Goal: Information Seeking & Learning: Learn about a topic

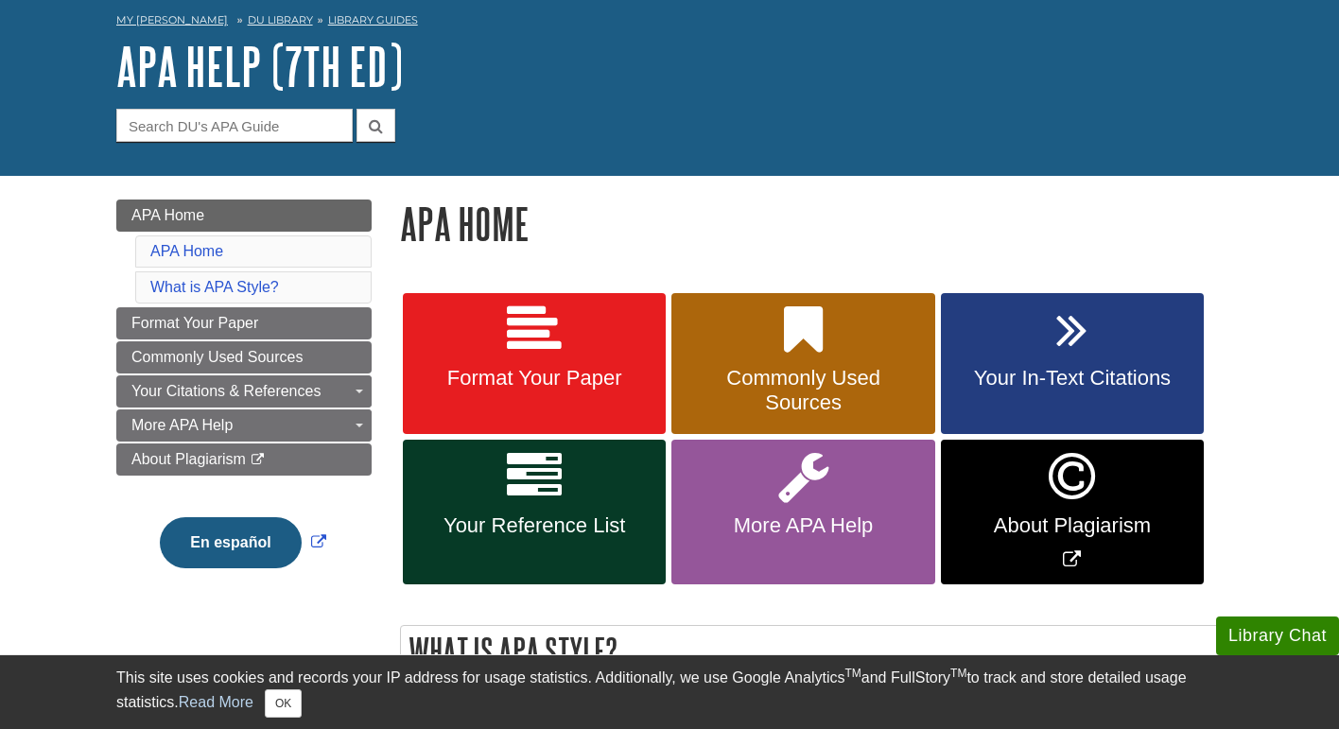
scroll to position [86, 0]
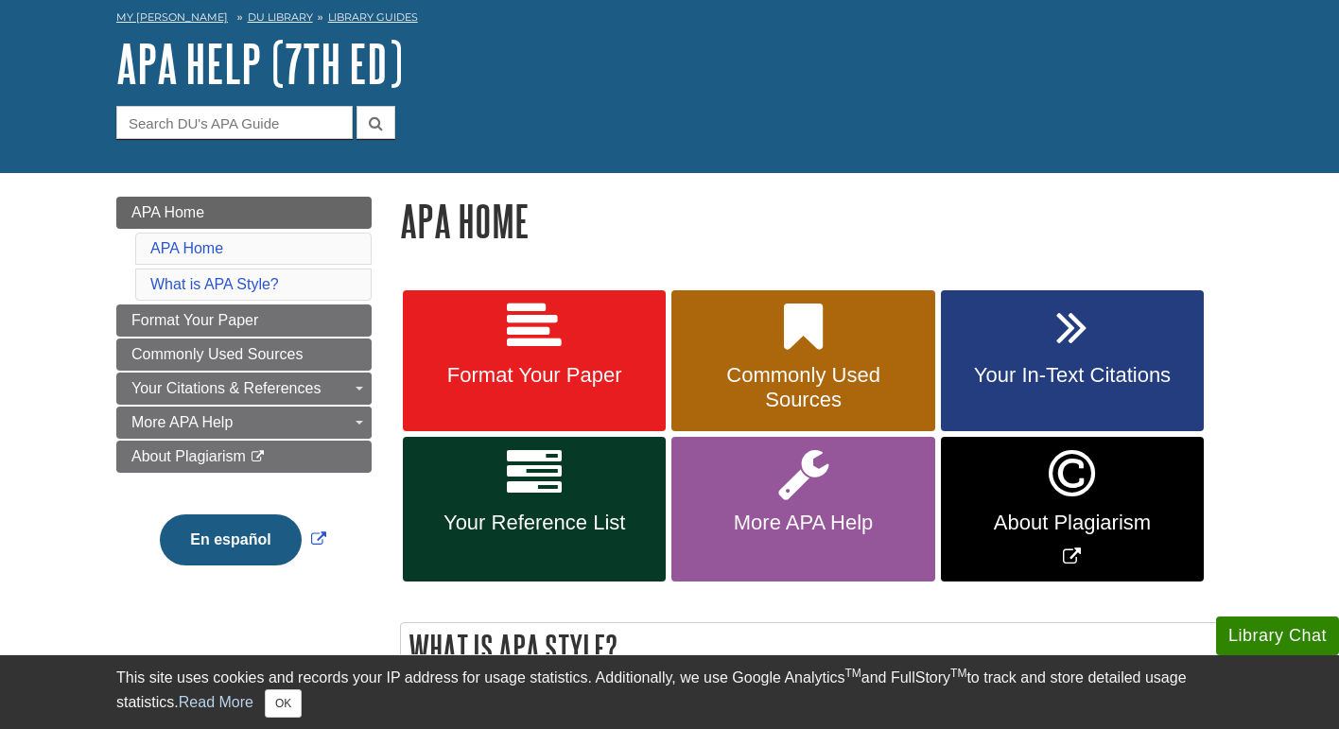
click at [1059, 332] on icon at bounding box center [1071, 327] width 31 height 55
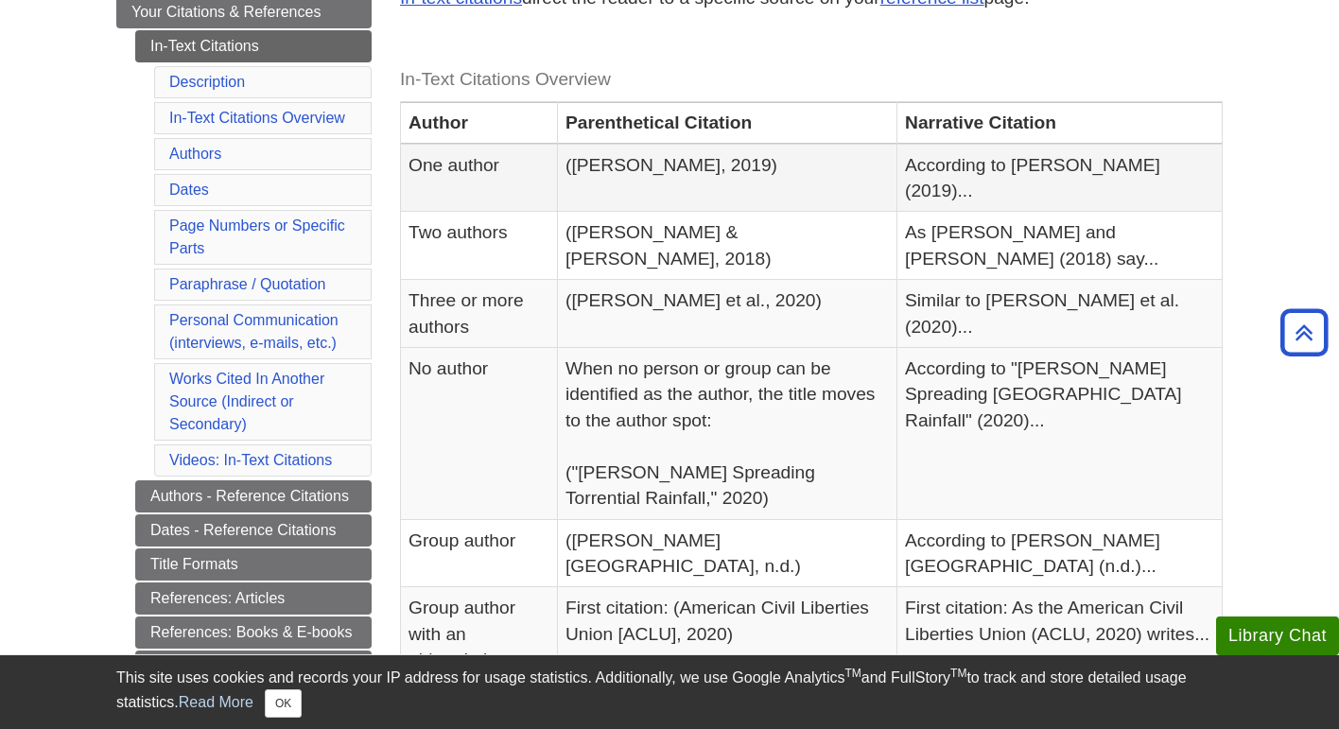
scroll to position [388, 0]
click at [224, 87] on link "Description" at bounding box center [207, 83] width 76 height 16
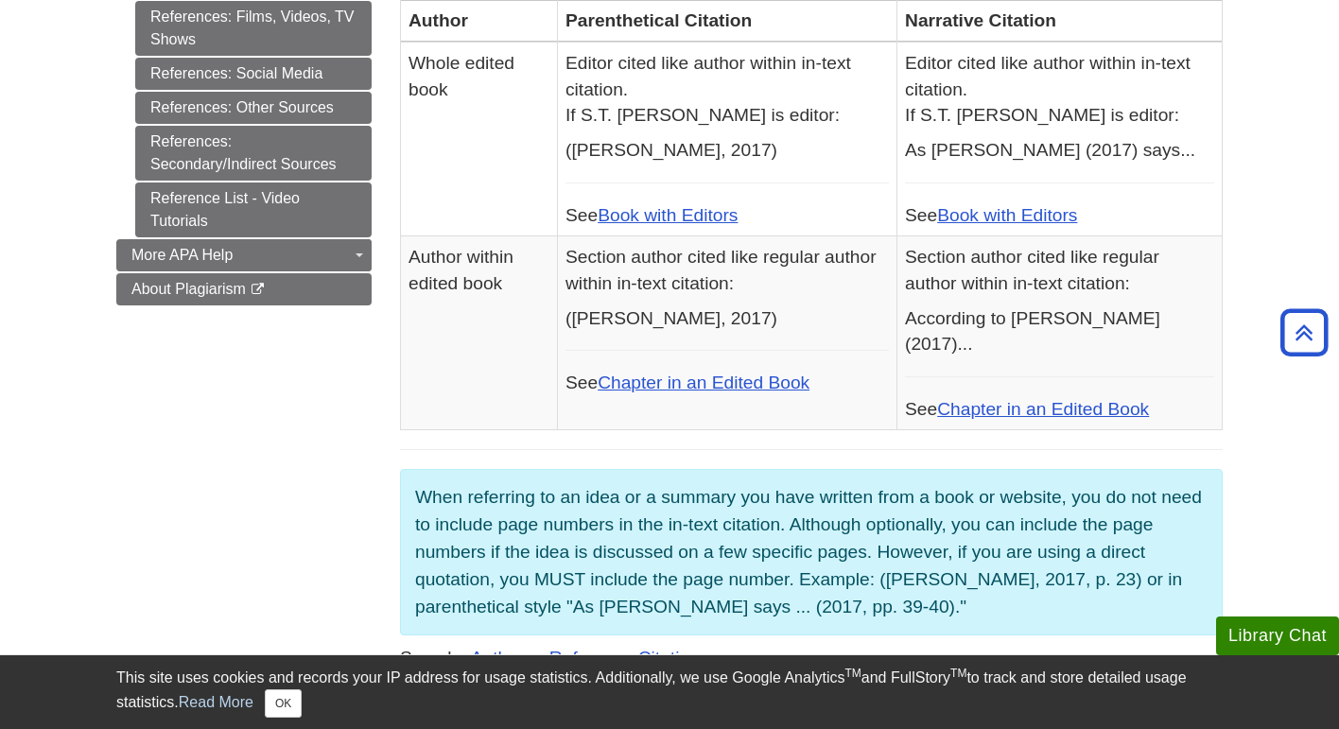
scroll to position [1075, 0]
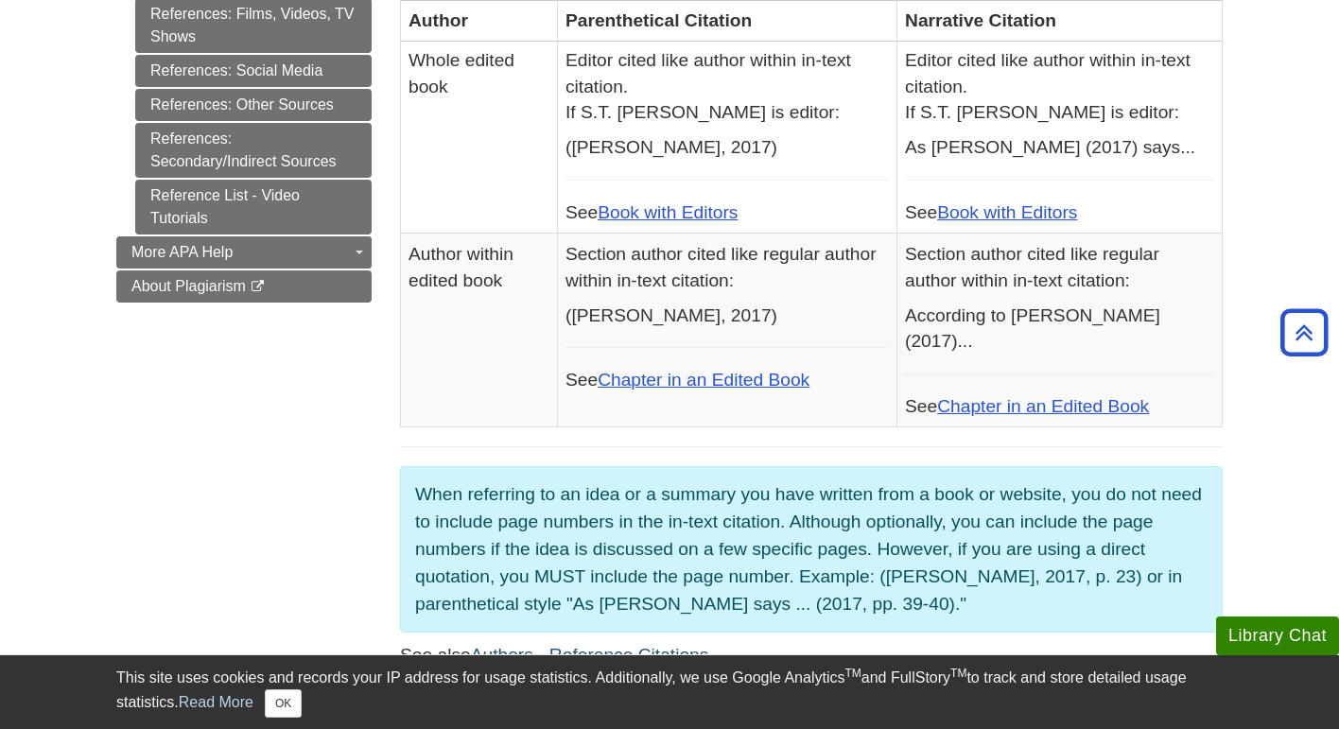
click at [625, 645] on link "Authors - Reference Citations" at bounding box center [590, 655] width 238 height 20
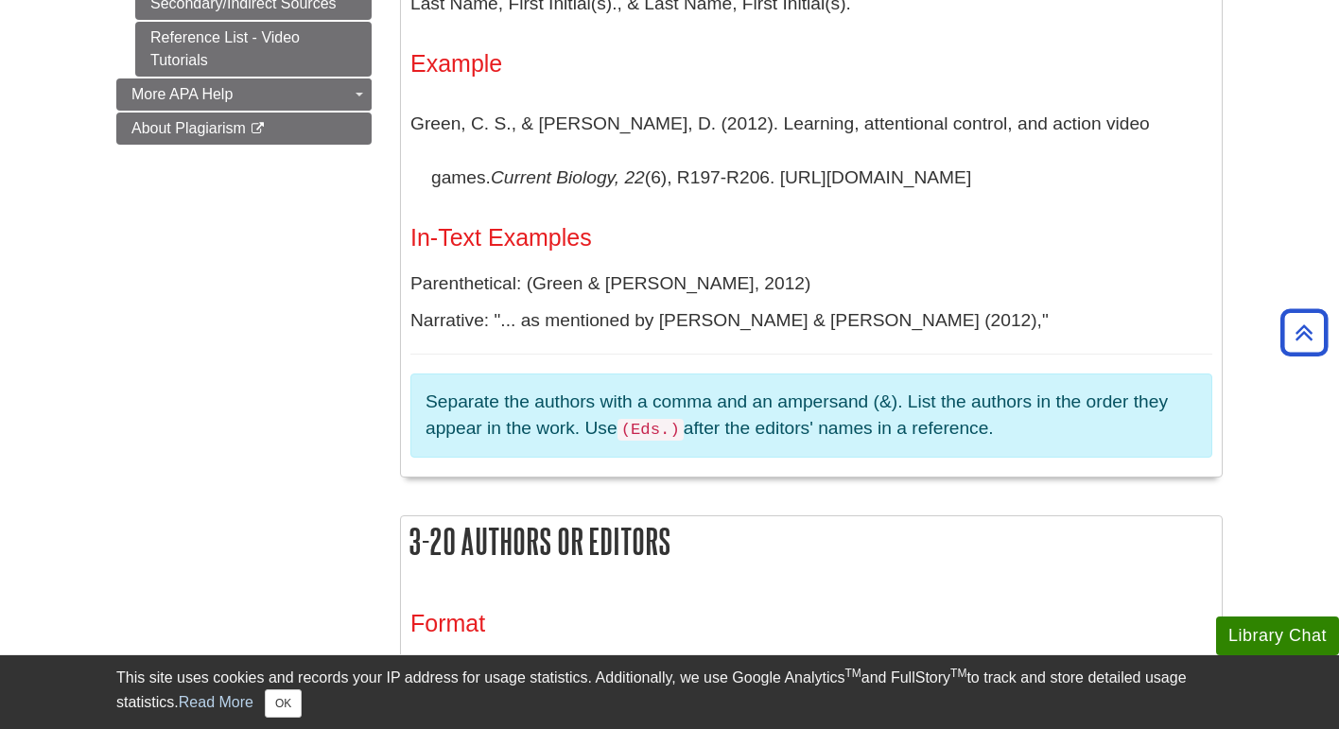
scroll to position [1311, 0]
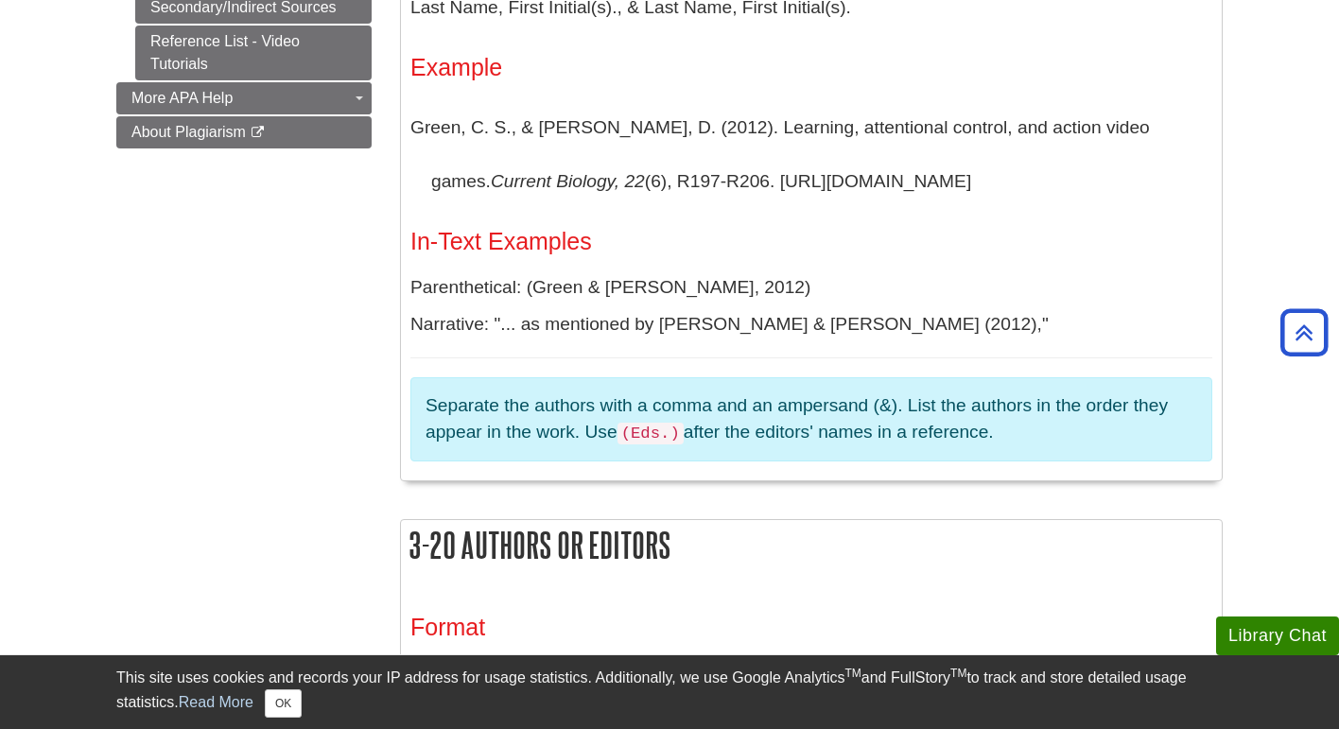
click at [637, 256] on div "Format Last Name, First Initial(s)., & Last Name, First Initial(s). Example Gre…" at bounding box center [811, 198] width 802 height 528
click at [598, 237] on h3 "In-Text Examples" at bounding box center [811, 241] width 802 height 27
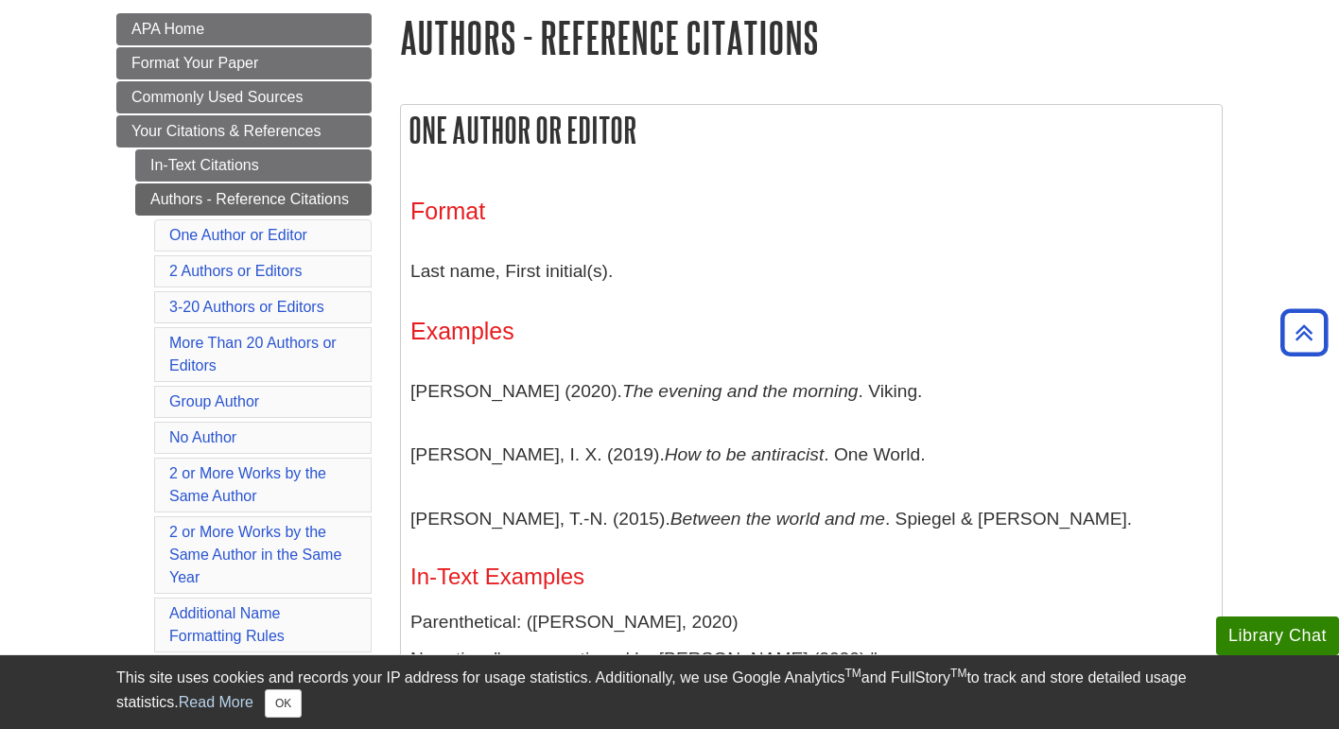
scroll to position [254, 0]
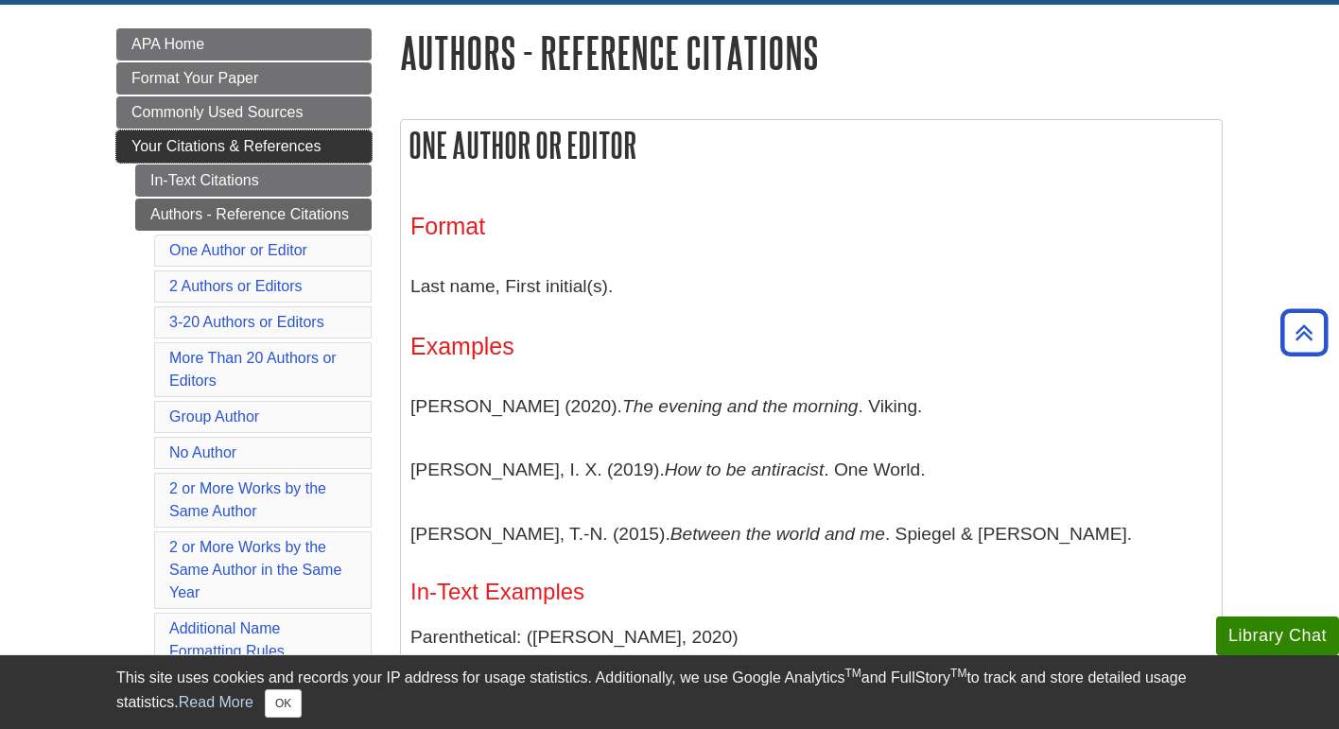
click at [255, 151] on span "Your Citations & References" at bounding box center [225, 146] width 189 height 16
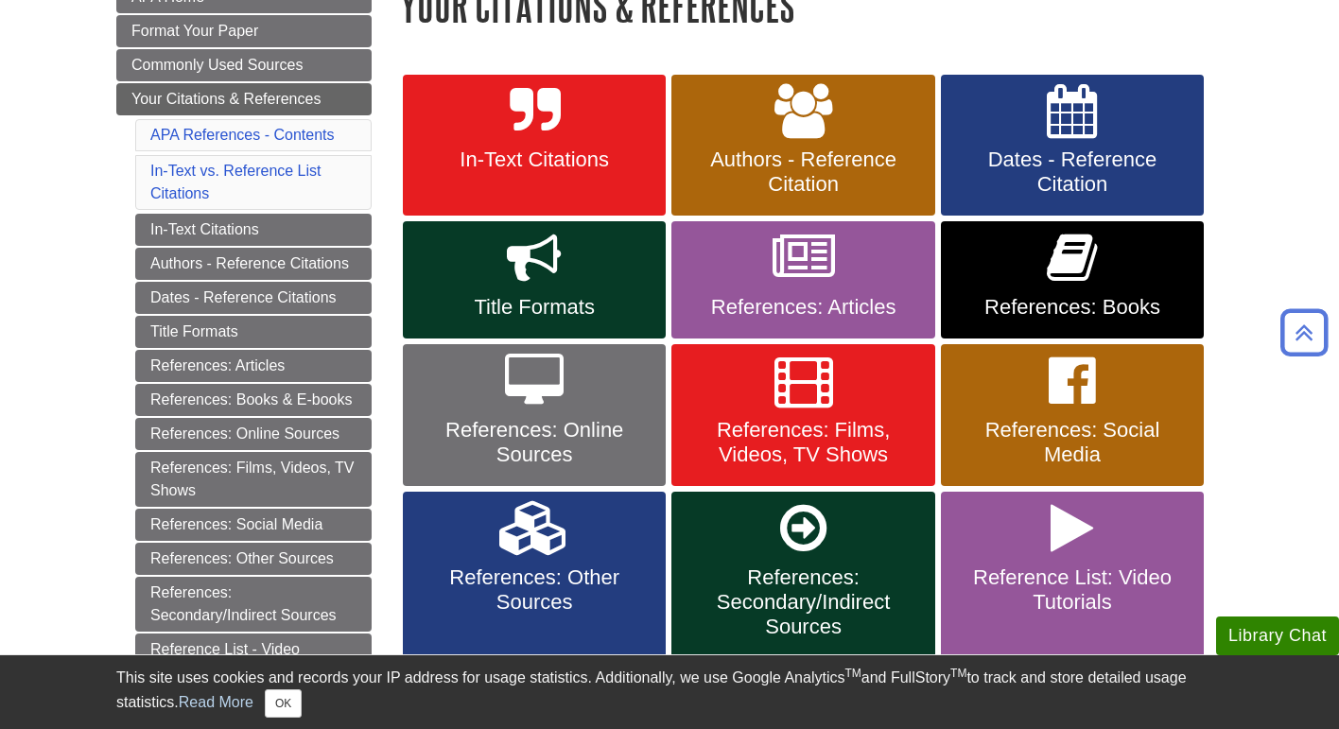
scroll to position [298, 0]
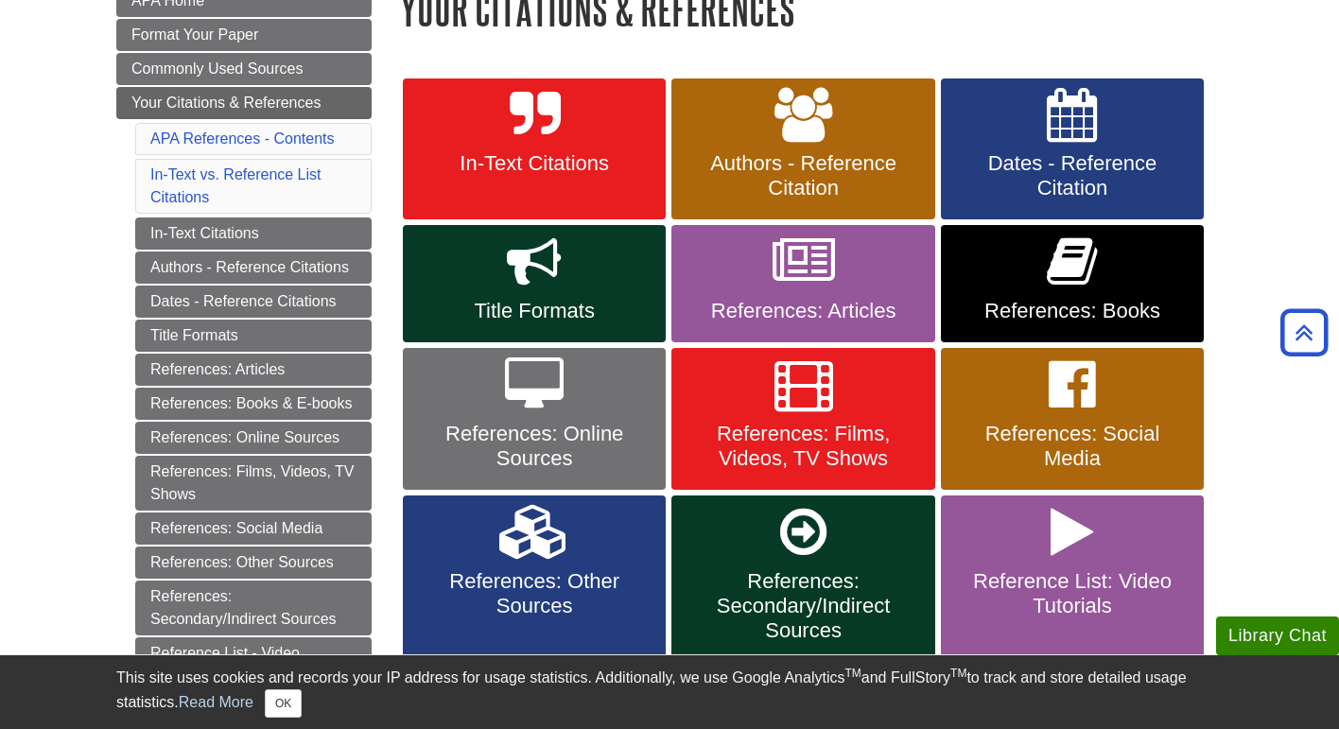
click at [570, 161] on span "In-Text Citations" at bounding box center [534, 163] width 235 height 25
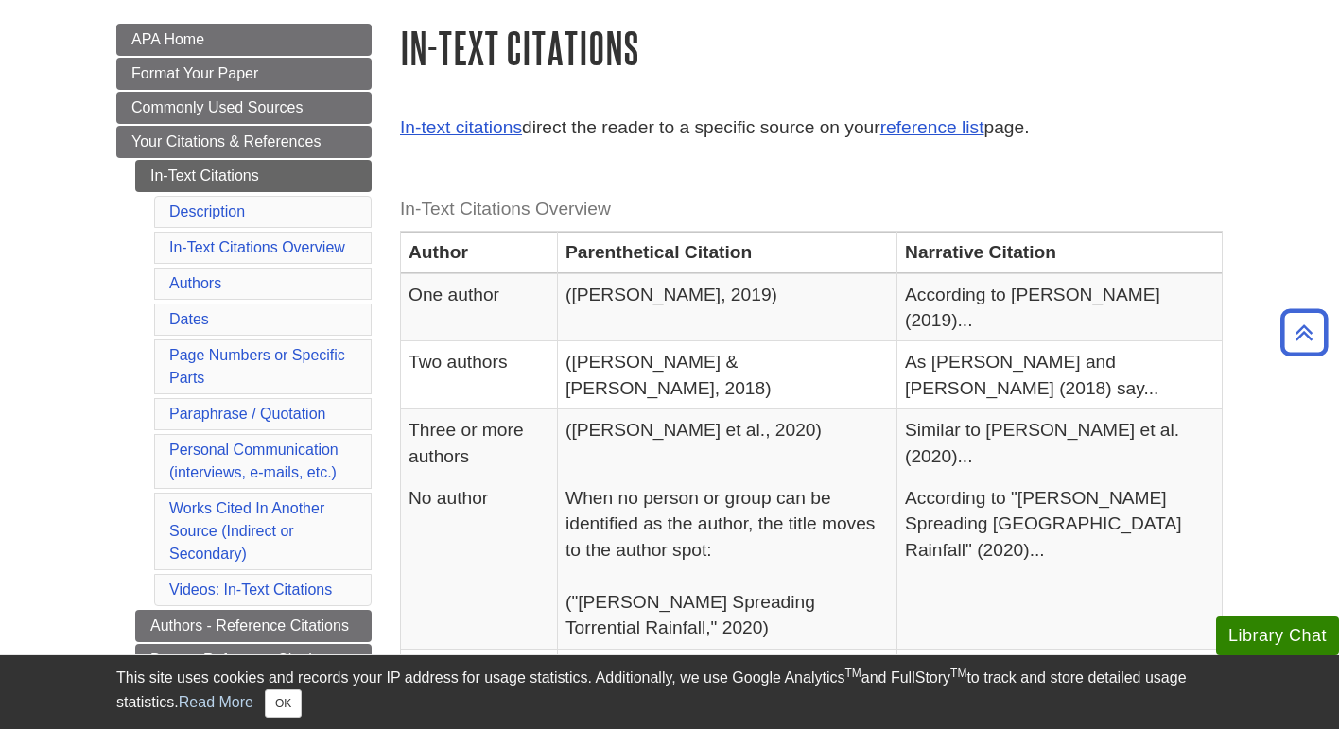
scroll to position [266, 0]
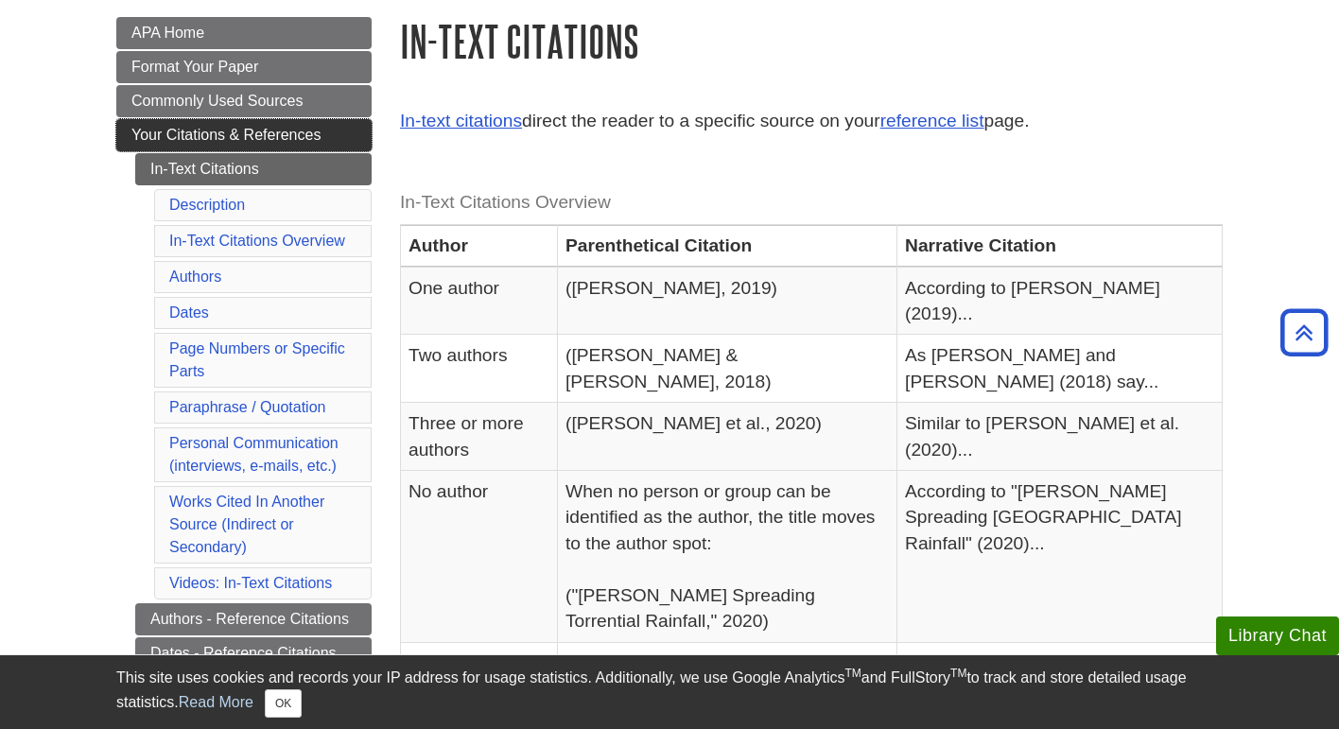
click at [312, 131] on span "Your Citations & References" at bounding box center [225, 135] width 189 height 16
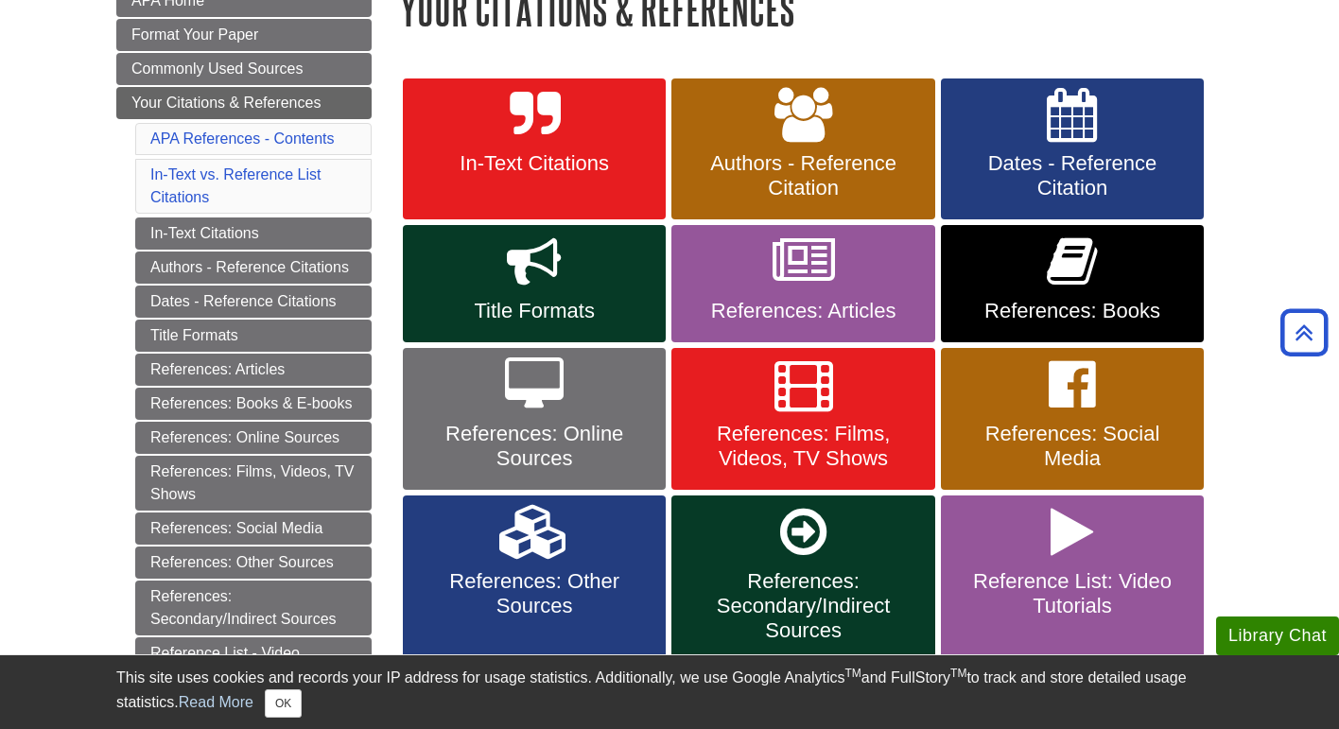
scroll to position [307, 0]
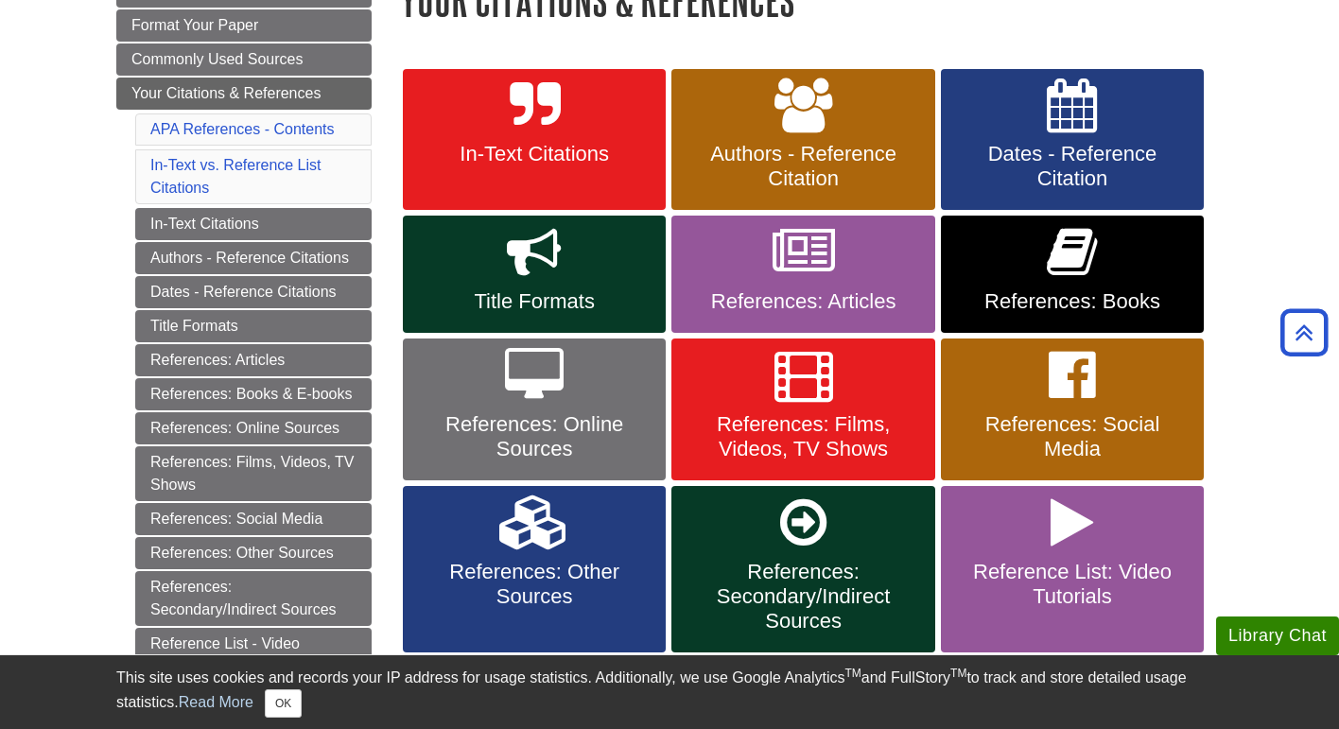
click at [1026, 281] on link "References: Books" at bounding box center [1072, 274] width 263 height 117
click at [1062, 272] on icon at bounding box center [1072, 252] width 50 height 55
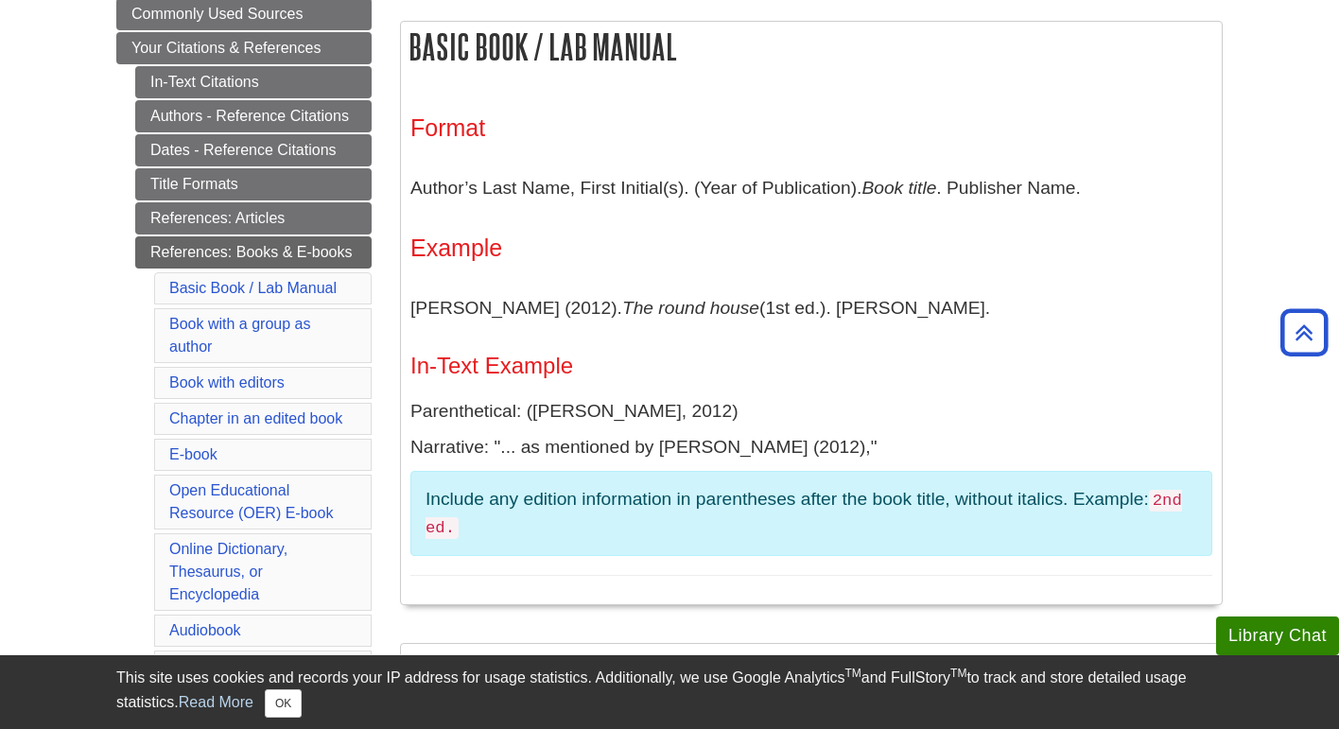
scroll to position [358, 0]
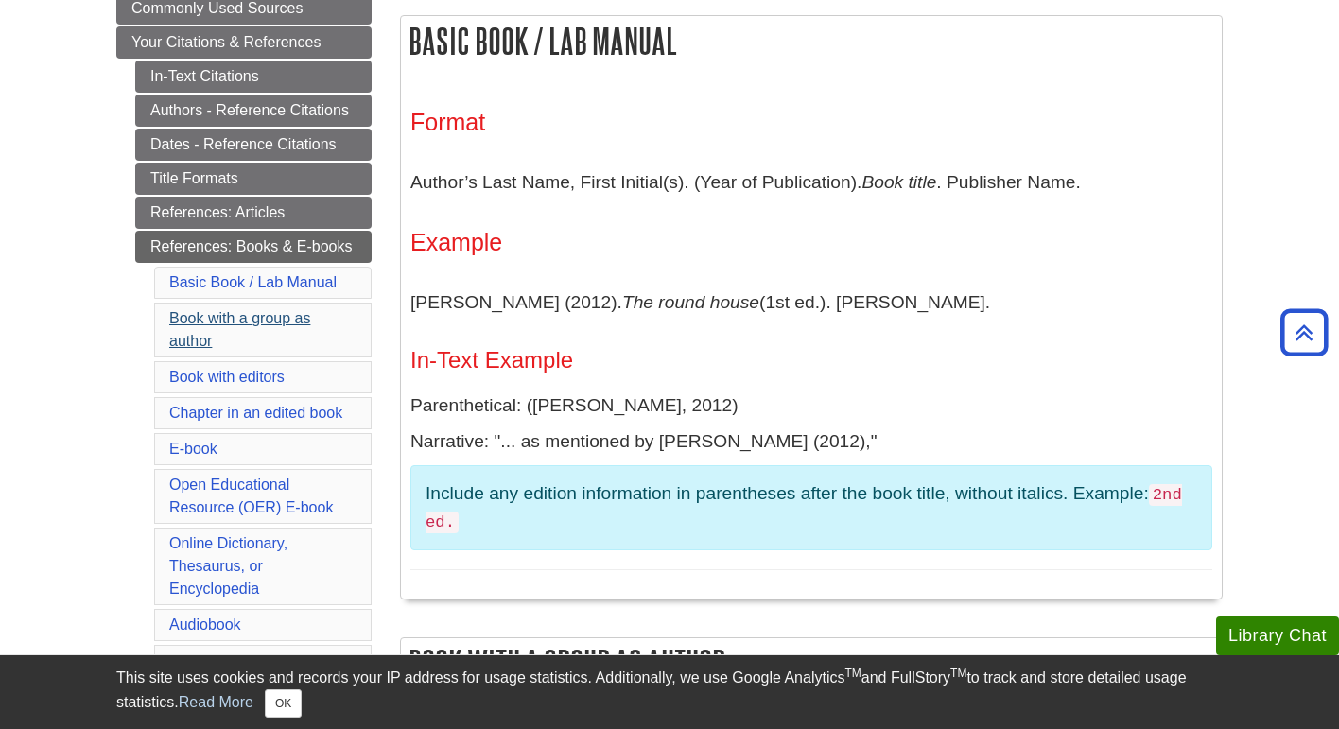
click at [270, 322] on link "Book with a group as author" at bounding box center [239, 329] width 141 height 39
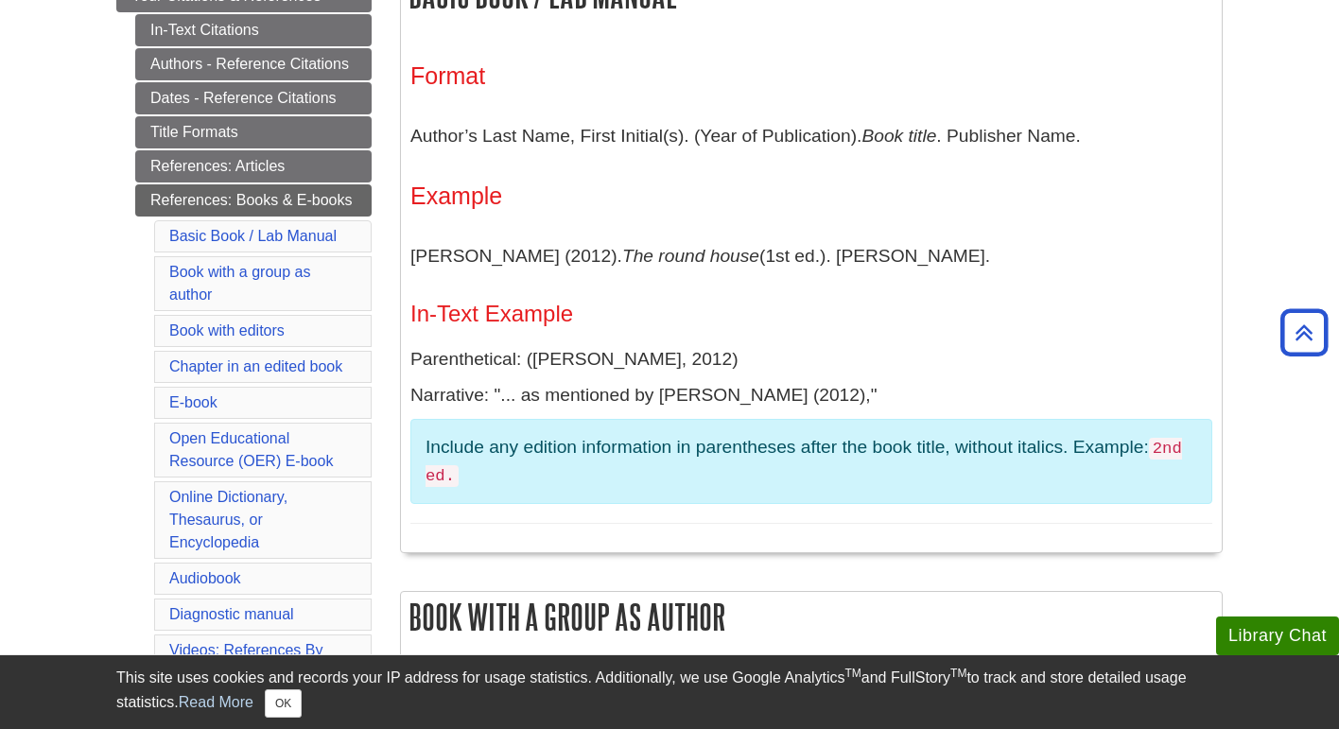
scroll to position [394, 0]
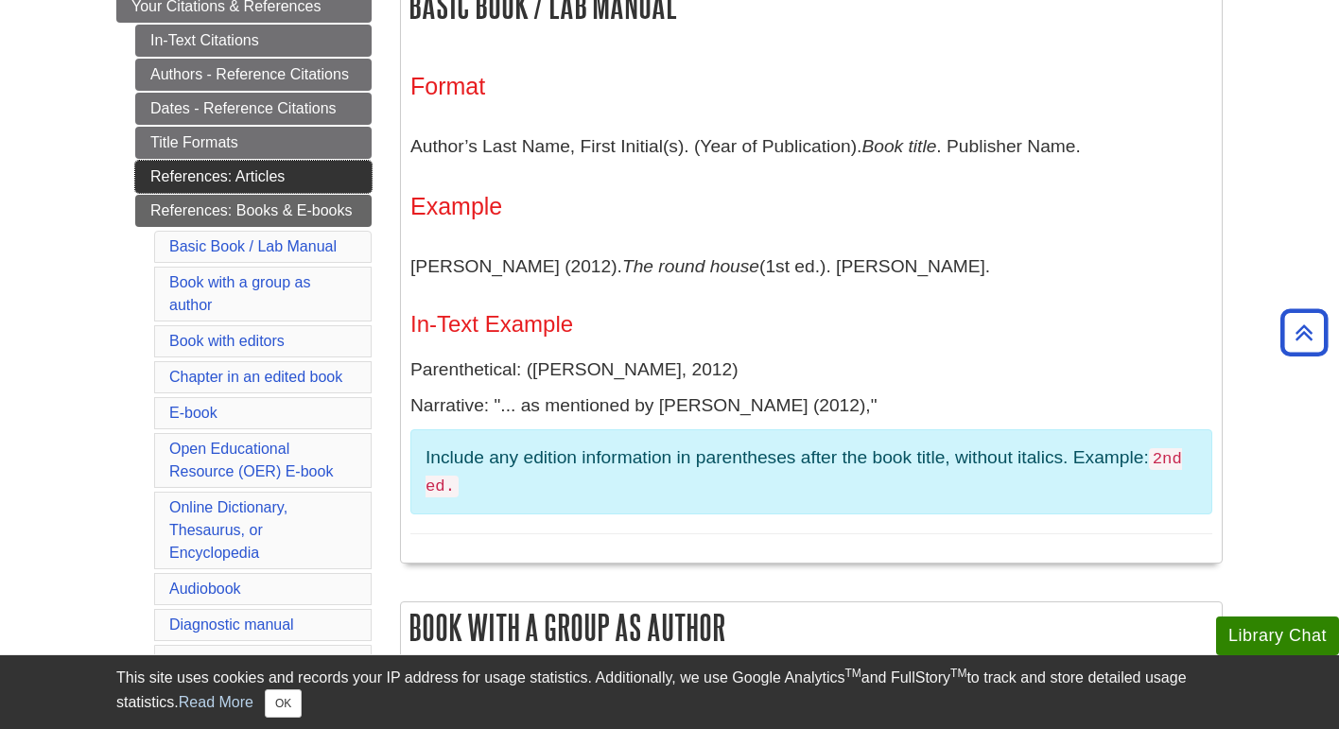
click at [282, 175] on link "References: Articles" at bounding box center [253, 177] width 236 height 32
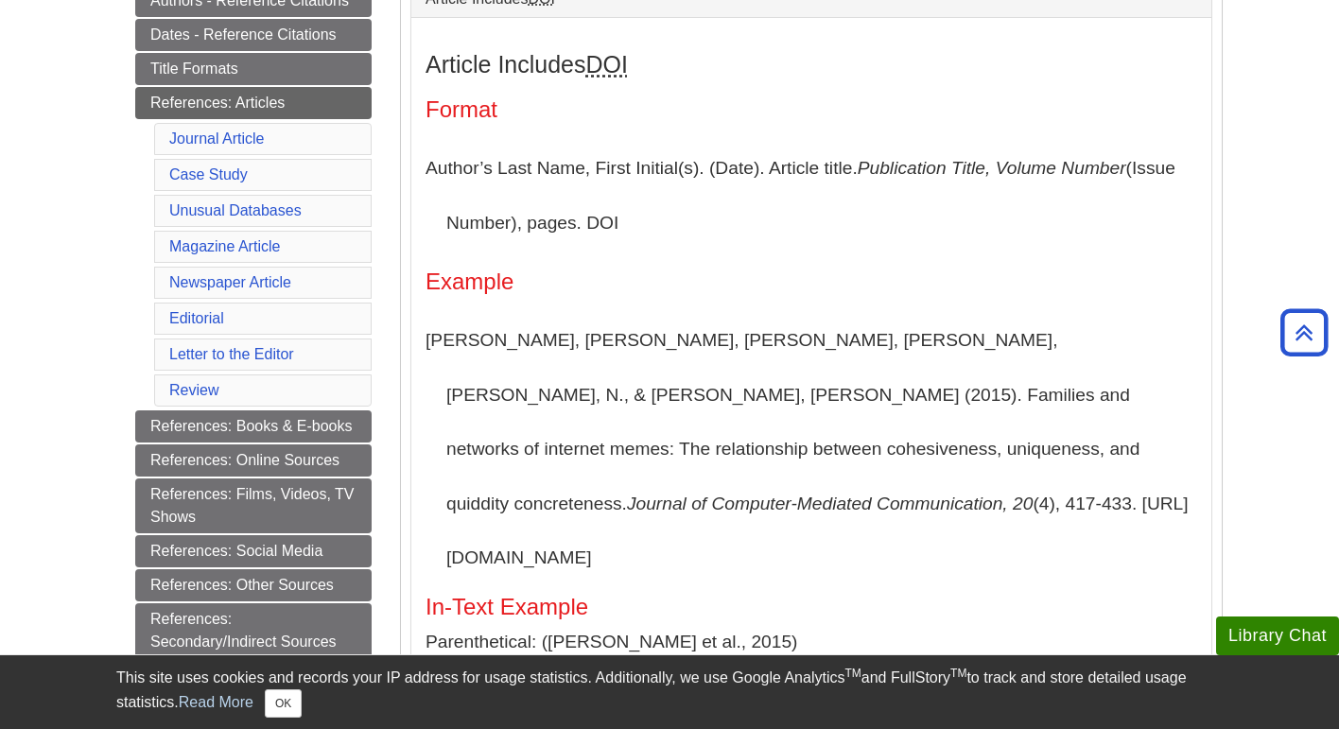
scroll to position [1086, 0]
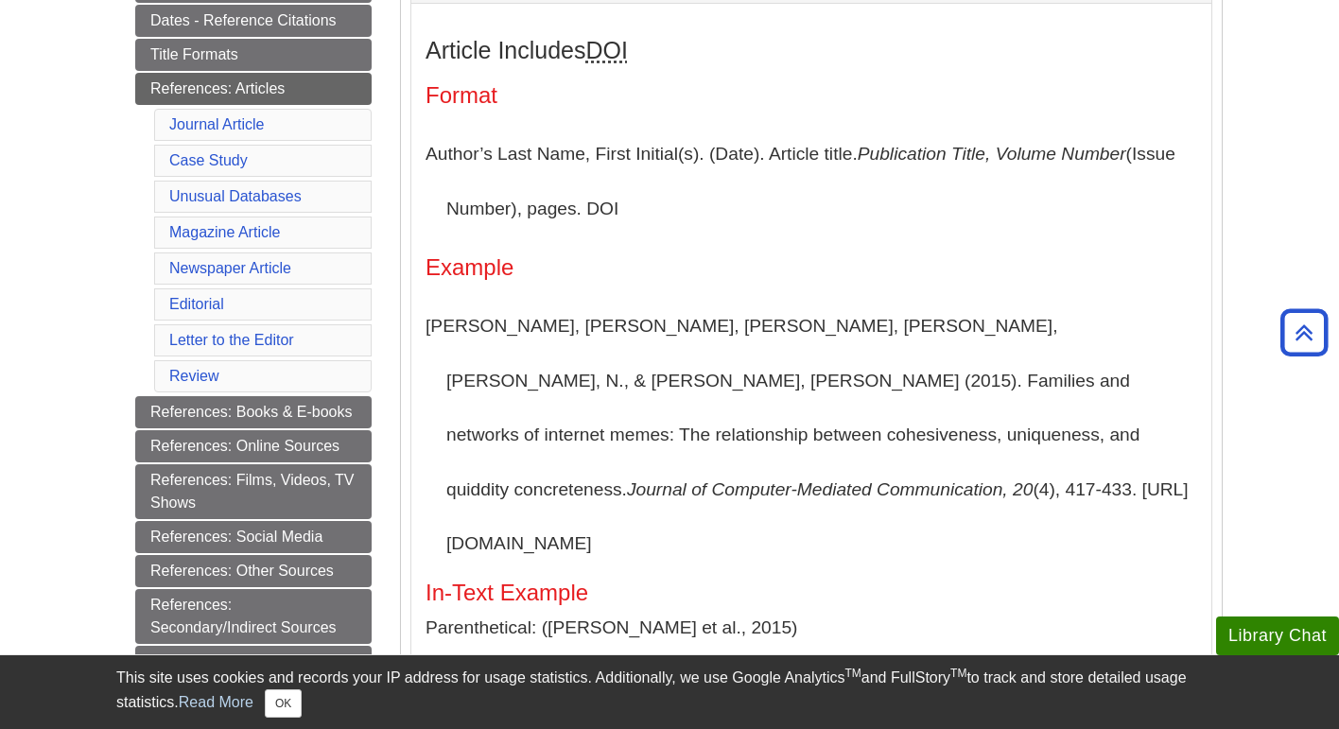
scroll to position [479, 0]
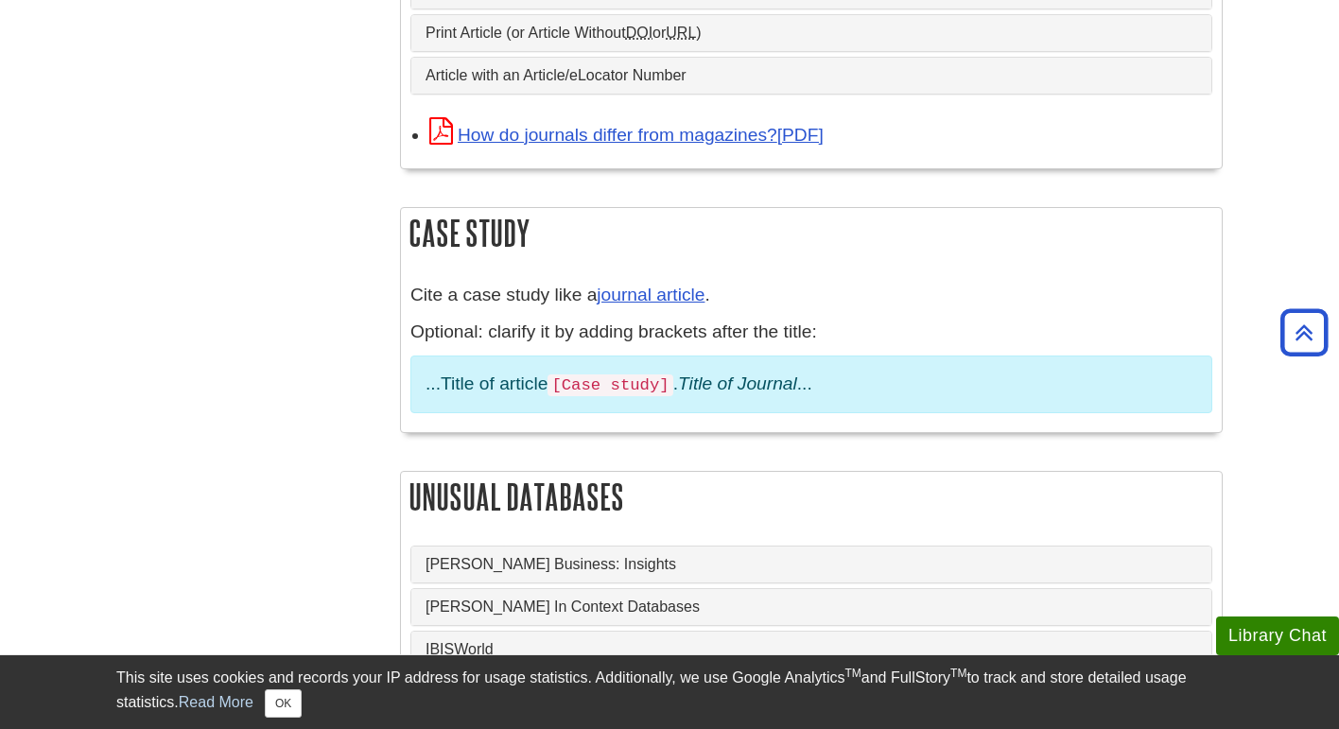
scroll to position [1342, 0]
click at [648, 286] on link "journal article" at bounding box center [651, 296] width 108 height 20
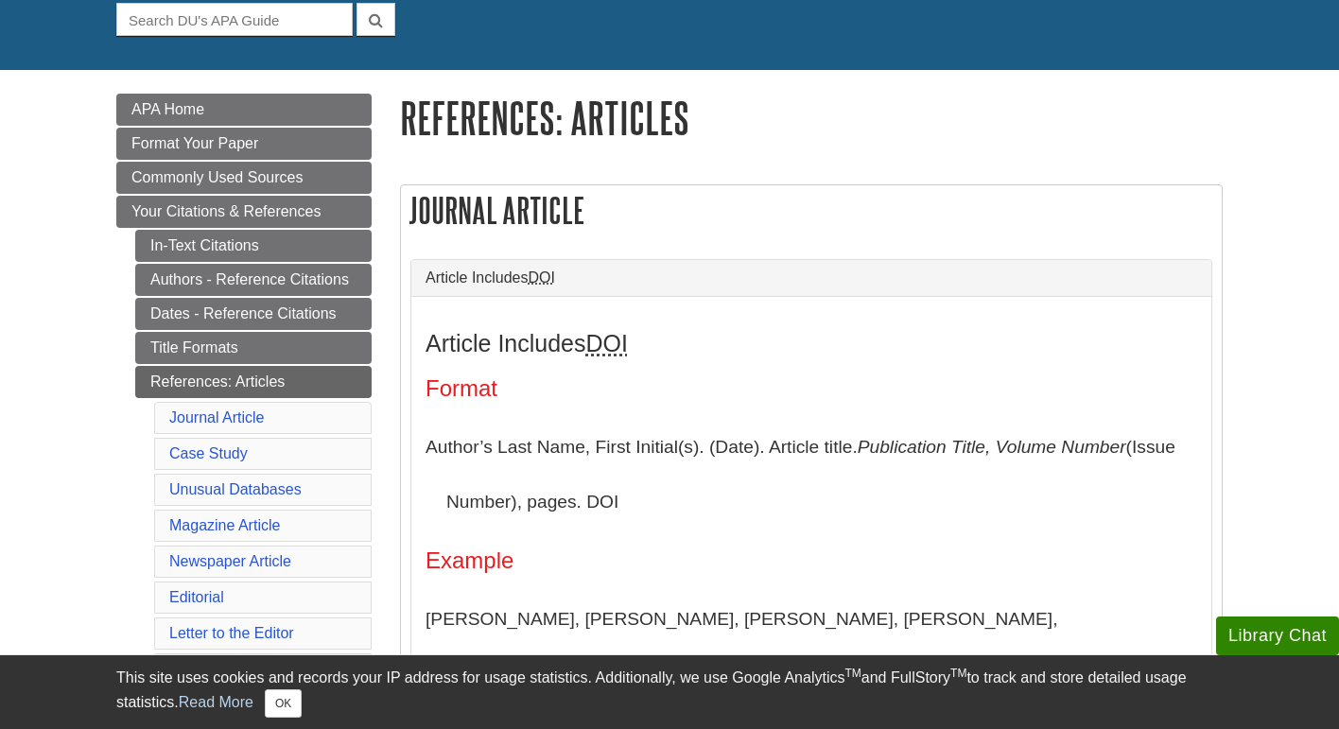
scroll to position [274, 0]
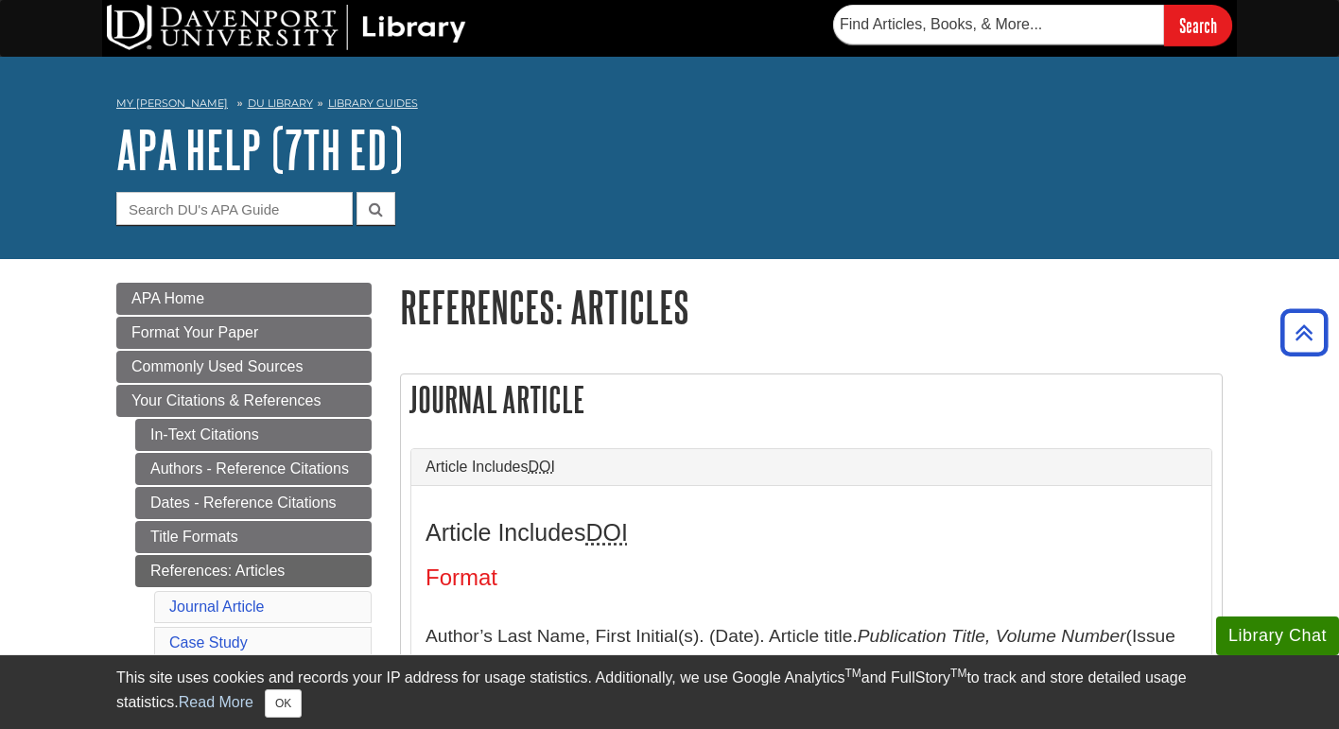
scroll to position [274, 0]
